Goal: Transaction & Acquisition: Obtain resource

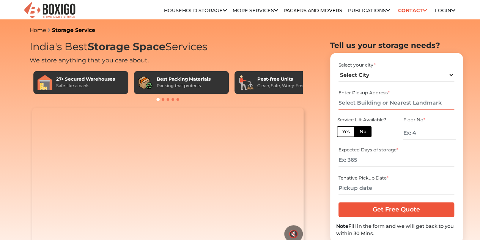
click at [371, 104] on input "text" at bounding box center [397, 102] width 116 height 13
click at [374, 76] on select "Select City [GEOGRAPHIC_DATA] [GEOGRAPHIC_DATA] [GEOGRAPHIC_DATA] [GEOGRAPHIC_D…" at bounding box center [397, 74] width 116 height 13
select select "[GEOGRAPHIC_DATA]"
click at [339, 71] on select "Select City [GEOGRAPHIC_DATA] [GEOGRAPHIC_DATA] [GEOGRAPHIC_DATA] [GEOGRAPHIC_D…" at bounding box center [397, 74] width 116 height 13
click at [366, 103] on input "text" at bounding box center [397, 102] width 116 height 13
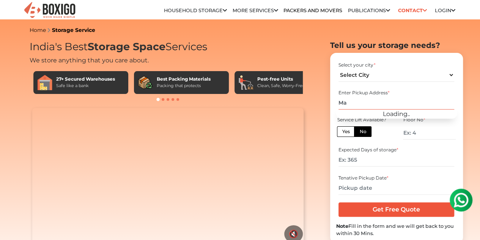
type input "M"
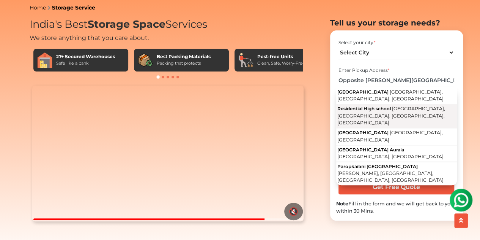
scroll to position [26, 0]
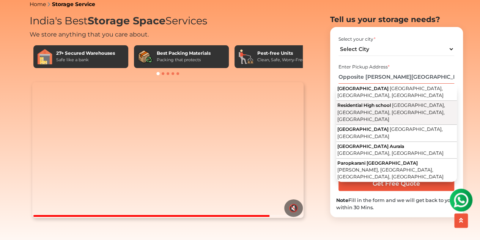
type input "Opposite [PERSON_NAME][GEOGRAPHIC_DATA]"
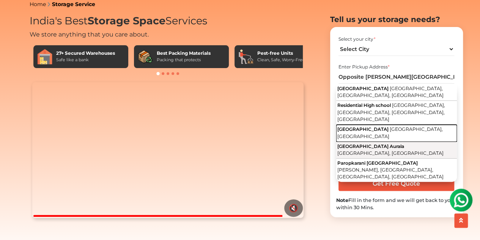
drag, startPoint x: 381, startPoint y: 149, endPoint x: 399, endPoint y: 166, distance: 24.7
click at [399, 166] on div "[GEOGRAPHIC_DATA], [GEOGRAPHIC_DATA], [GEOGRAPHIC_DATA], [GEOGRAPHIC_DATA] Resi…" at bounding box center [397, 133] width 121 height 98
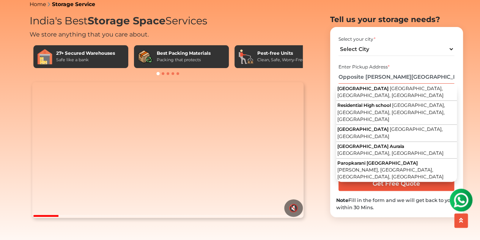
click at [449, 84] on input "Opposite [PERSON_NAME][GEOGRAPHIC_DATA]" at bounding box center [397, 76] width 116 height 13
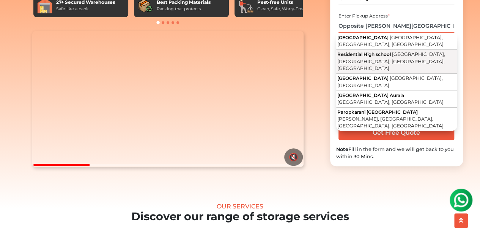
scroll to position [75, 0]
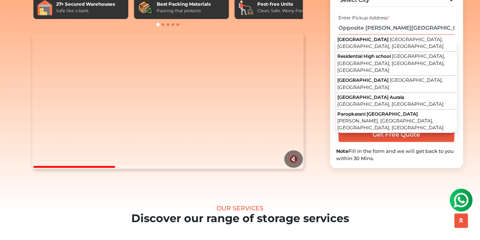
click at [394, 35] on input "Opposite [PERSON_NAME][GEOGRAPHIC_DATA]" at bounding box center [397, 27] width 116 height 13
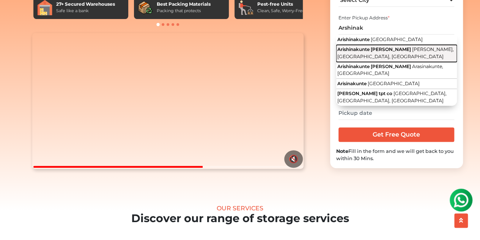
click at [376, 52] on span "Arishinakunte [PERSON_NAME]" at bounding box center [375, 49] width 74 height 6
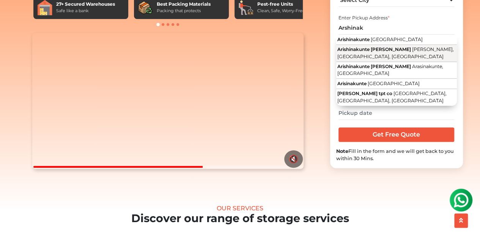
type input "Arishinakunte Shri [PERSON_NAME] [PERSON_NAME][GEOGRAPHIC_DATA], [GEOGRAPHIC_DA…"
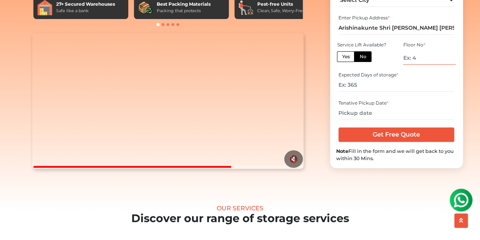
click at [417, 65] on input "number" at bounding box center [429, 57] width 52 height 13
type input "1"
click at [379, 92] on input "number" at bounding box center [397, 84] width 116 height 13
type input "7"
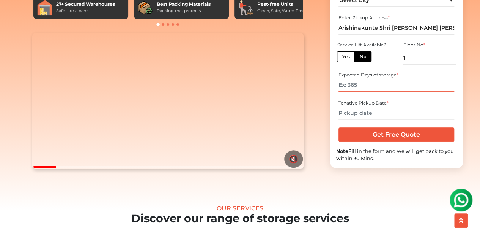
click at [350, 92] on input "number" at bounding box center [397, 84] width 116 height 13
type input "6"
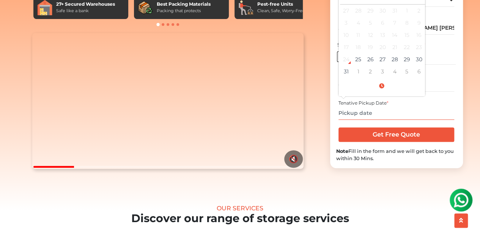
click at [357, 120] on input "text" at bounding box center [397, 112] width 116 height 13
click at [358, 65] on td "25" at bounding box center [358, 59] width 12 height 12
type input "[DATE] 3:18 PM"
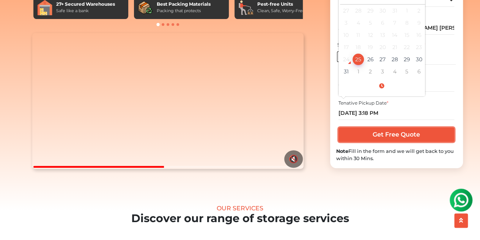
click at [397, 142] on input "Get Free Quote" at bounding box center [397, 134] width 116 height 14
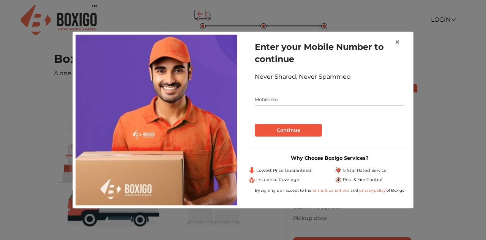
click at [330, 98] on input "text" at bounding box center [330, 99] width 150 height 12
type input "9886898936"
click at [305, 133] on button "Continue" at bounding box center [288, 130] width 67 height 13
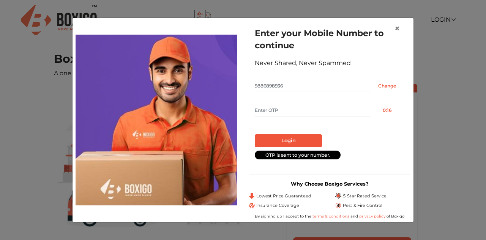
click at [273, 113] on input "text" at bounding box center [312, 110] width 115 height 12
type input "1556"
click at [286, 138] on button "Login" at bounding box center [288, 140] width 67 height 13
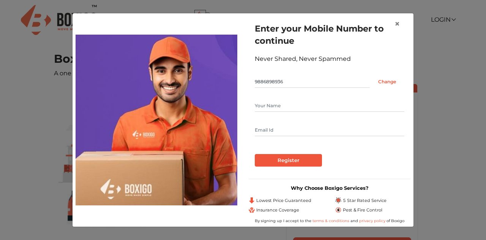
click at [281, 110] on input "text" at bounding box center [330, 106] width 150 height 12
type input "Jithendra L"
type input "jithucenaster@gmail.com"
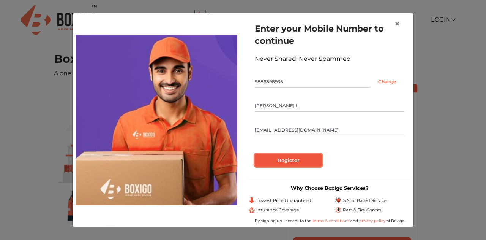
click at [298, 162] on input "Register" at bounding box center [288, 160] width 67 height 13
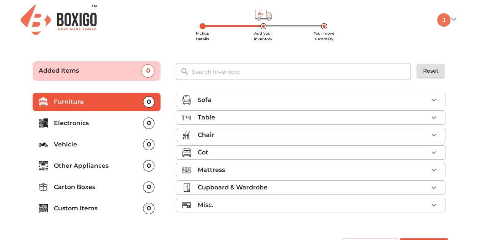
click at [254, 102] on div "Sofa" at bounding box center [313, 99] width 231 height 9
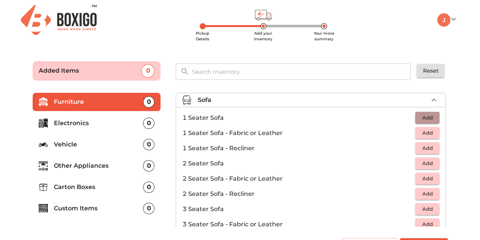
click at [429, 114] on span "Add" at bounding box center [427, 117] width 17 height 9
click at [425, 206] on span "Add" at bounding box center [427, 208] width 17 height 9
click at [430, 114] on icon "button" at bounding box center [434, 117] width 9 height 9
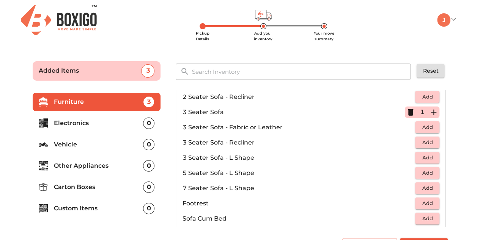
scroll to position [167, 0]
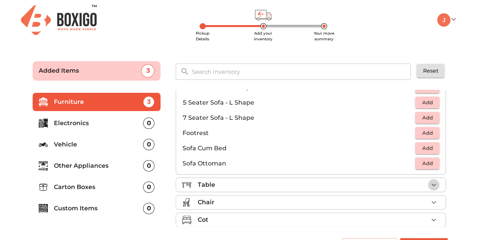
click at [432, 180] on icon "button" at bounding box center [434, 184] width 9 height 9
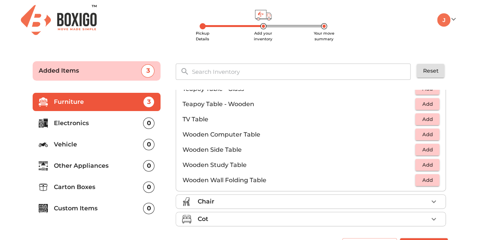
scroll to position [528, 0]
